Goal: Task Accomplishment & Management: Manage account settings

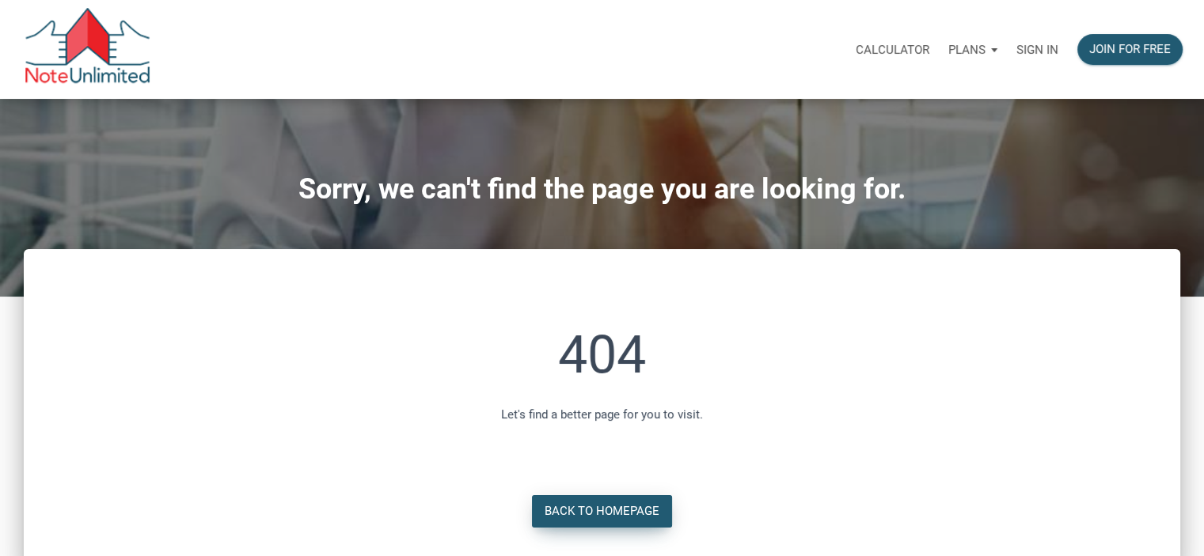
click at [583, 511] on div "Back to Homepage" at bounding box center [602, 512] width 115 height 18
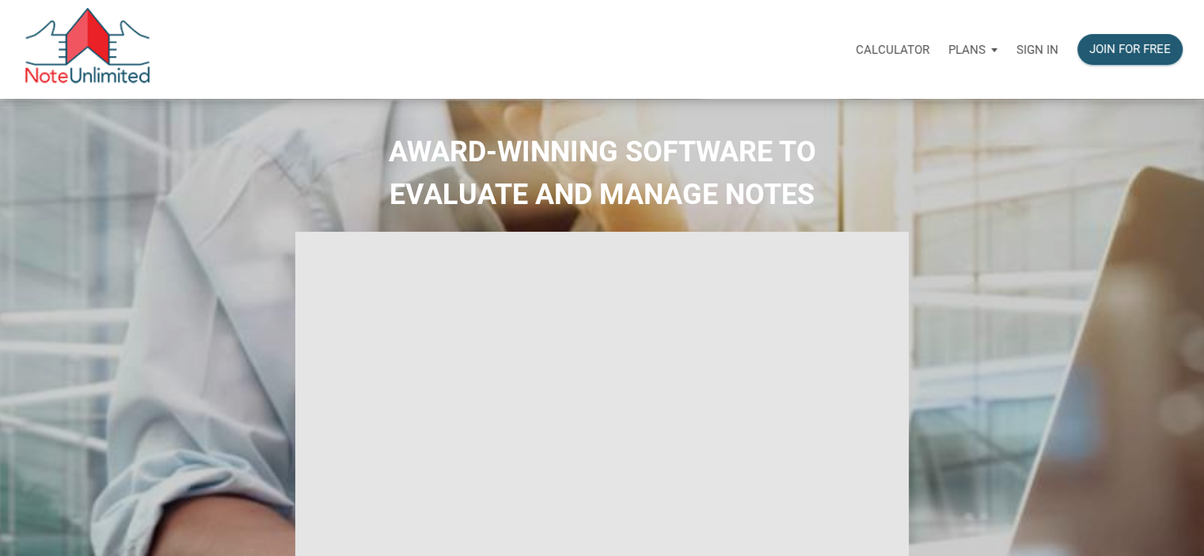
type input "Introduction to new features"
select select
click at [1036, 47] on p "Sign in" at bounding box center [1037, 50] width 42 height 14
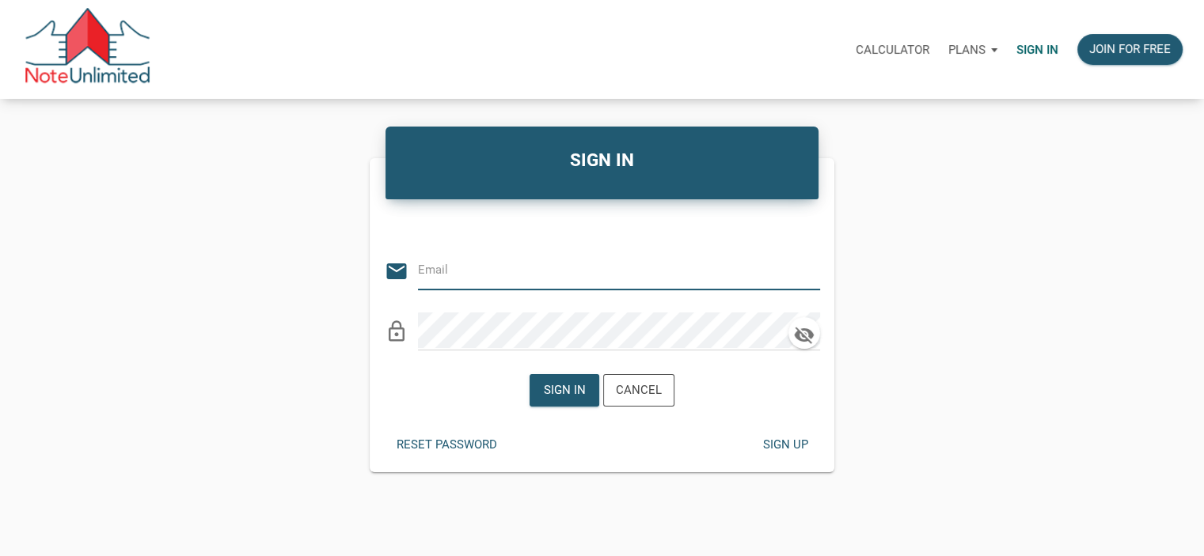
type input "willinv@yahoo.com"
click at [557, 393] on div "Sign in" at bounding box center [565, 391] width 42 height 18
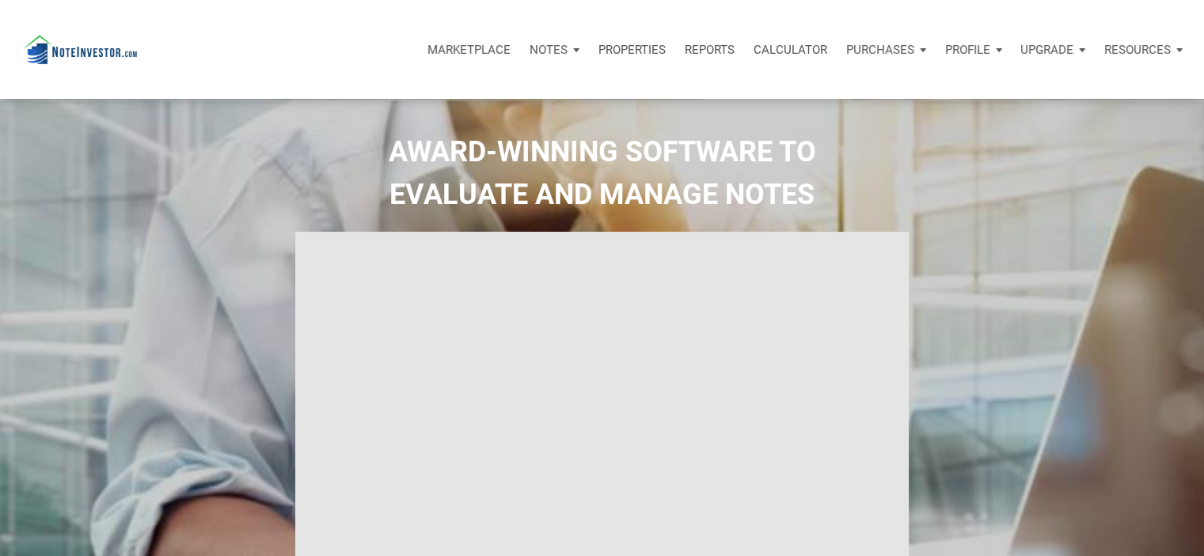
type input "Introduction to new features"
select select
